Goal: Register for event/course

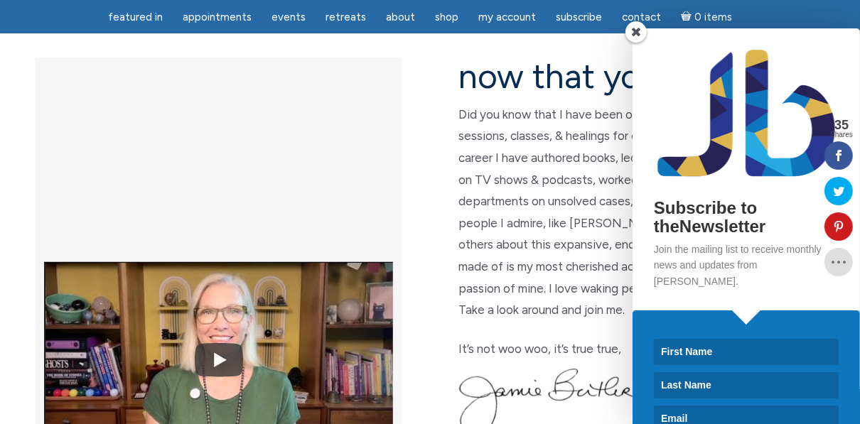
scroll to position [398, 0]
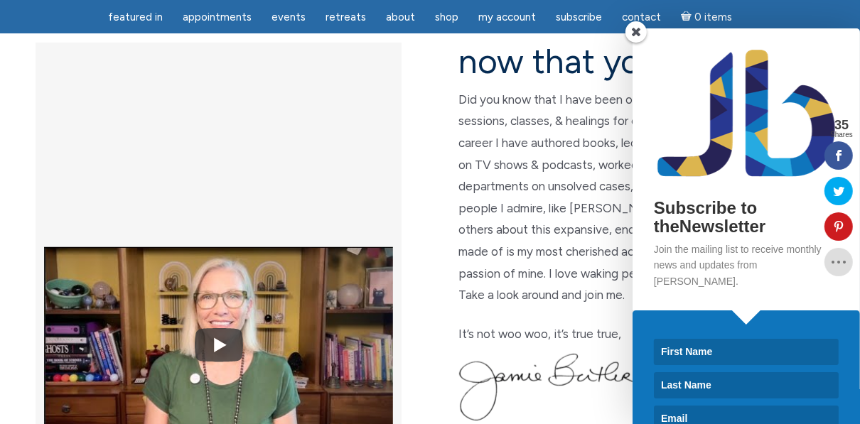
click at [637, 28] on span at bounding box center [636, 31] width 21 height 21
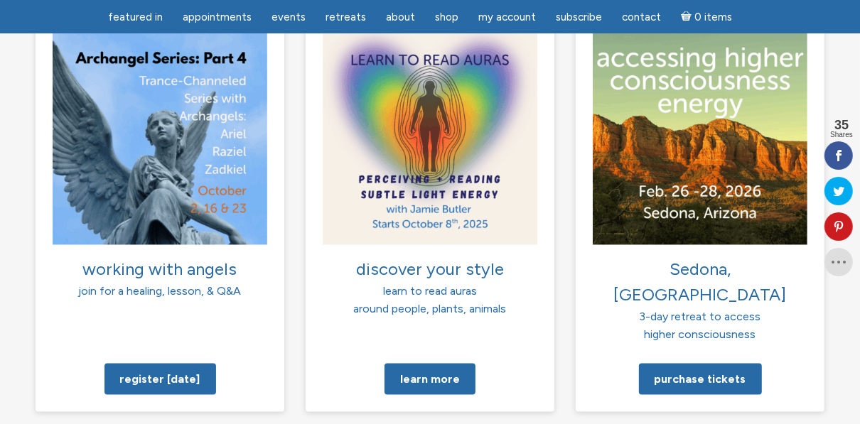
scroll to position [1072, 0]
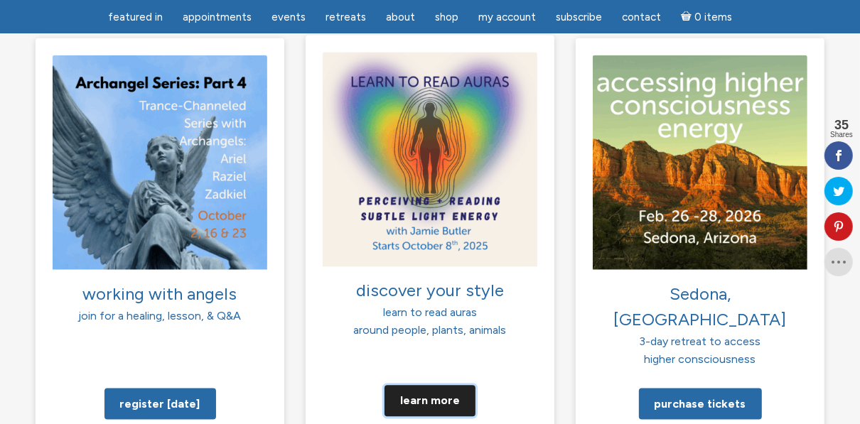
click at [417, 385] on link "Learn more" at bounding box center [430, 400] width 91 height 31
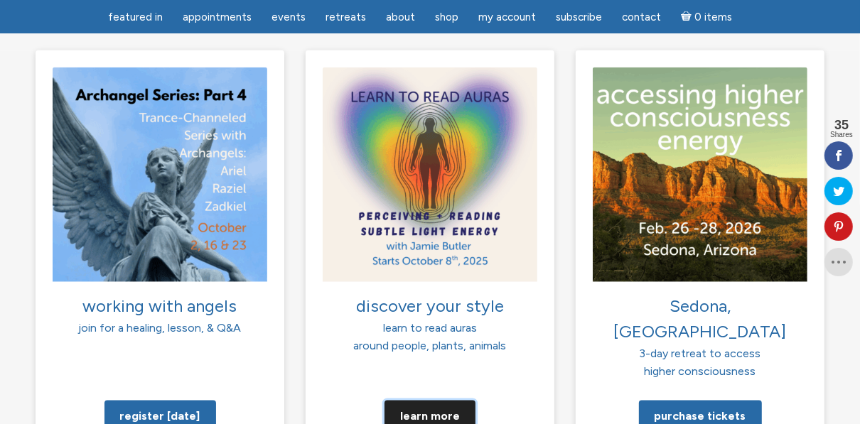
scroll to position [1035, 0]
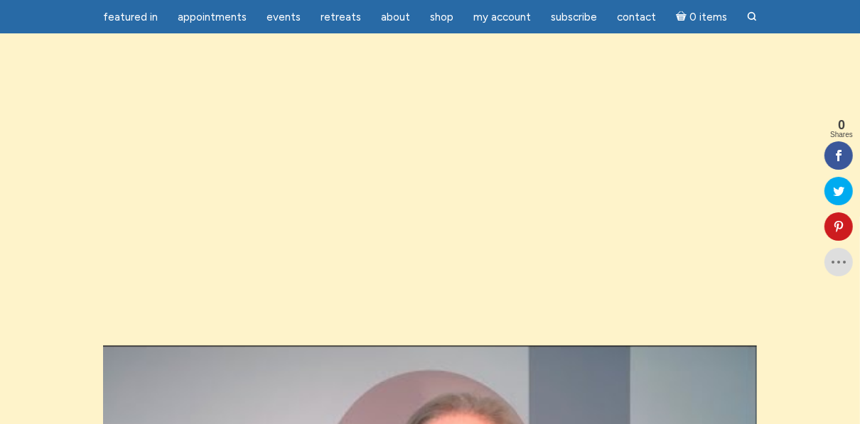
scroll to position [1393, 0]
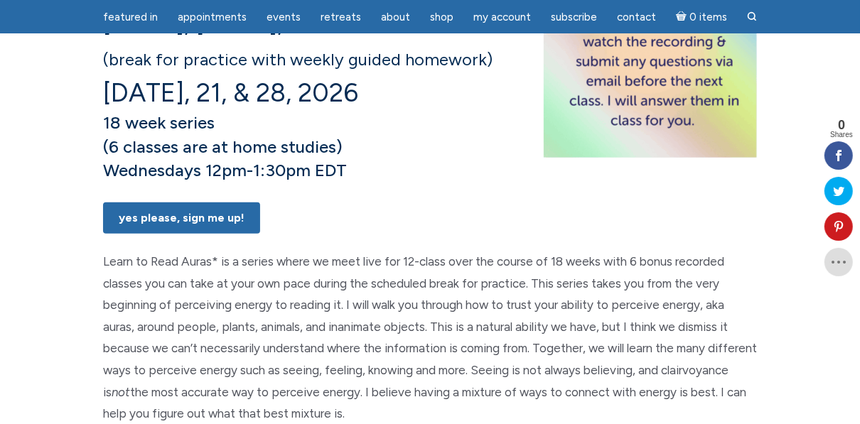
scroll to position [409, 0]
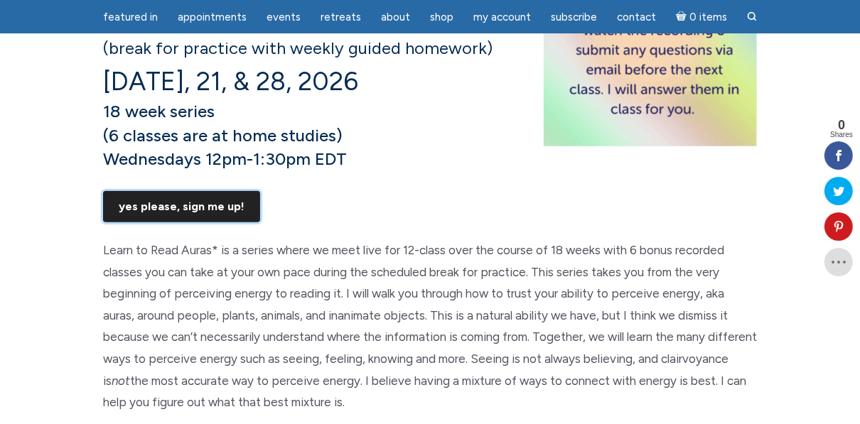
click at [210, 223] on link "Yes Please, Sign Me UP!" at bounding box center [181, 206] width 157 height 31
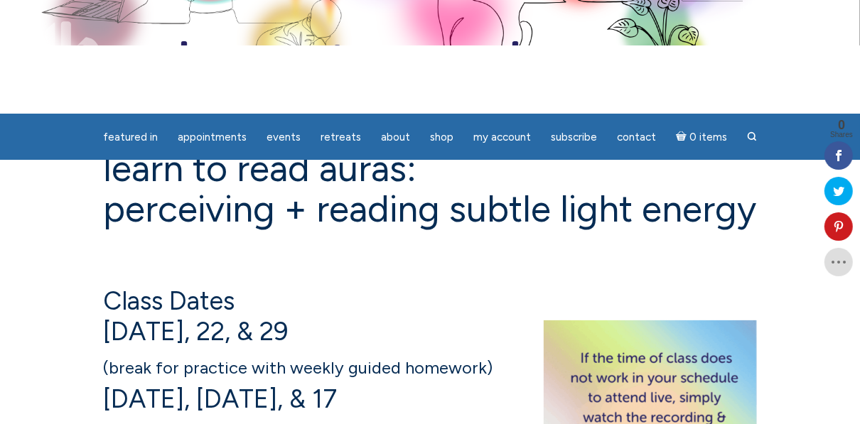
scroll to position [0, 0]
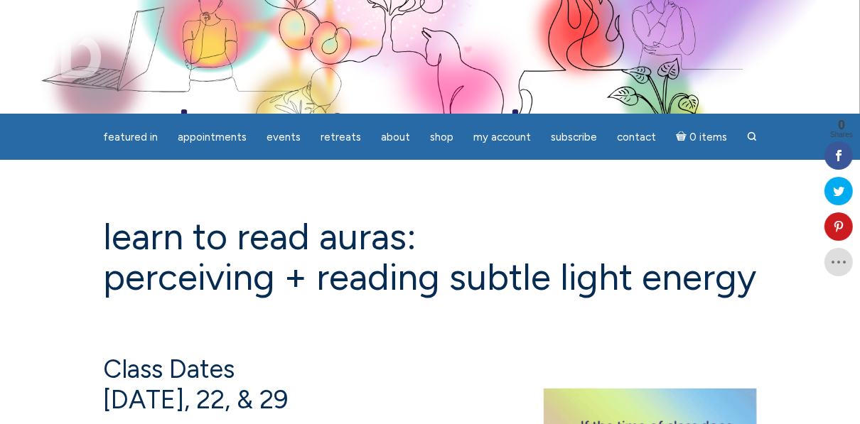
drag, startPoint x: 700, startPoint y: 0, endPoint x: 498, endPoint y: 38, distance: 206.2
click at [498, 38] on img at bounding box center [430, 56] width 860 height 286
